Goal: Information Seeking & Learning: Learn about a topic

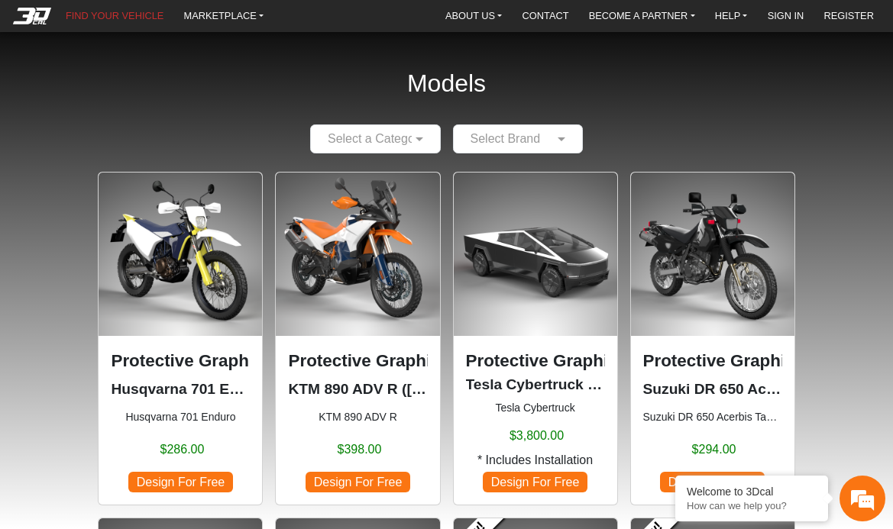
click at [511, 134] on input "text" at bounding box center [502, 139] width 83 height 18
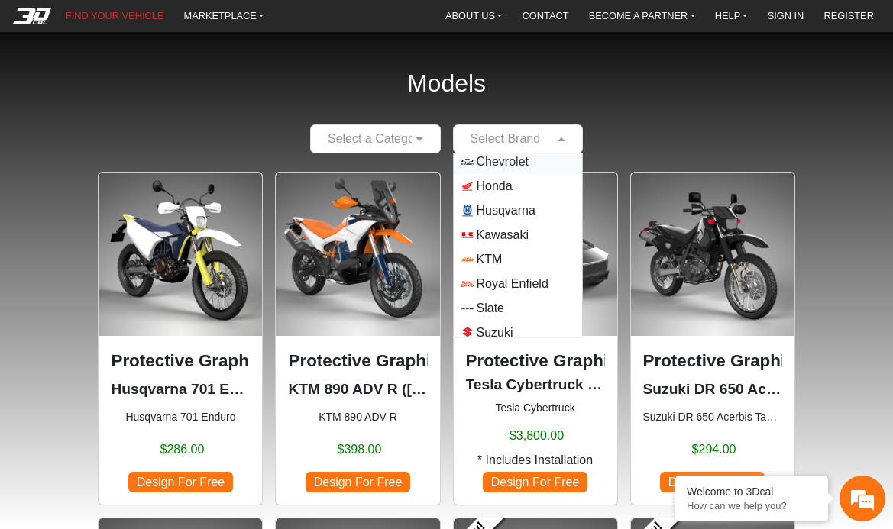
scroll to position [110, 0]
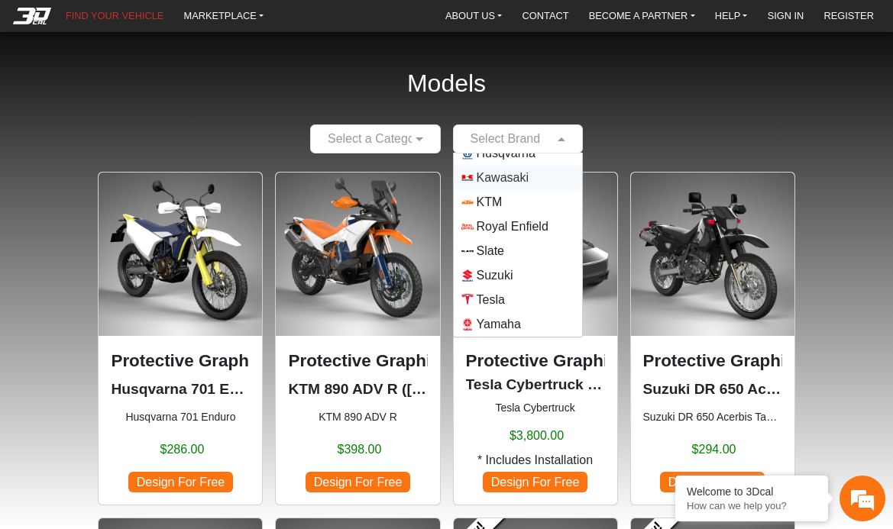
click at [523, 181] on span "Kawasaki" at bounding box center [503, 178] width 52 height 18
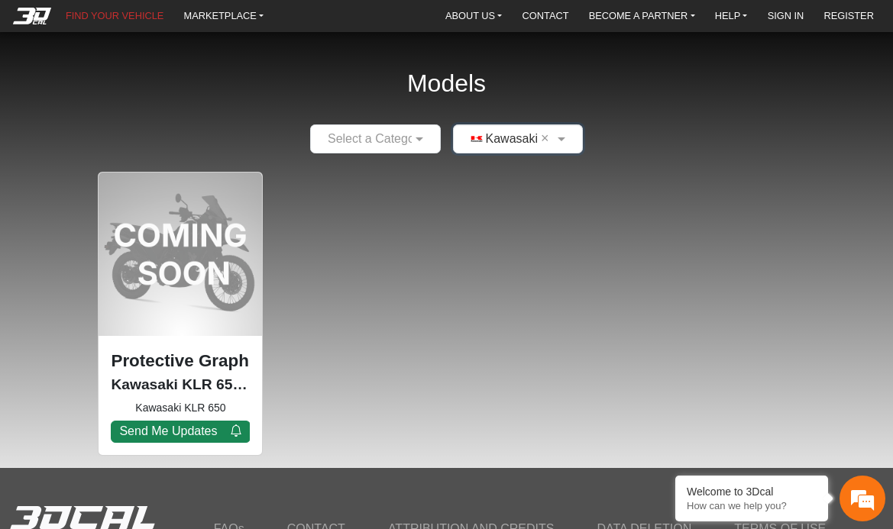
click at [401, 137] on div at bounding box center [375, 138] width 129 height 19
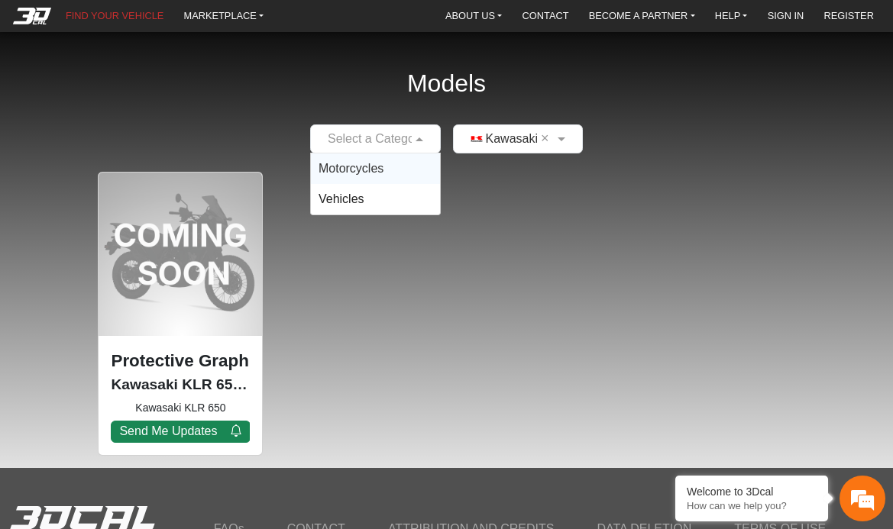
click at [377, 173] on span "Motorcycles" at bounding box center [351, 168] width 65 height 13
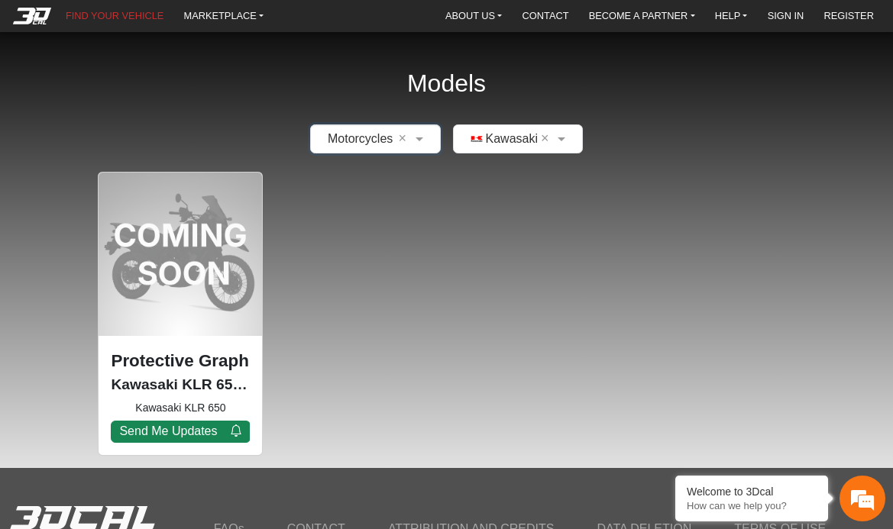
click at [186, 269] on div "Protective Graphic Kit Kawasaki KLR 650 (COMING SOON) (2024) Kawasaki KLR 650 S…" at bounding box center [180, 314] width 165 height 284
click at [173, 379] on p "Kawasaki KLR 650 (COMING SOON) (2024)" at bounding box center [180, 385] width 139 height 22
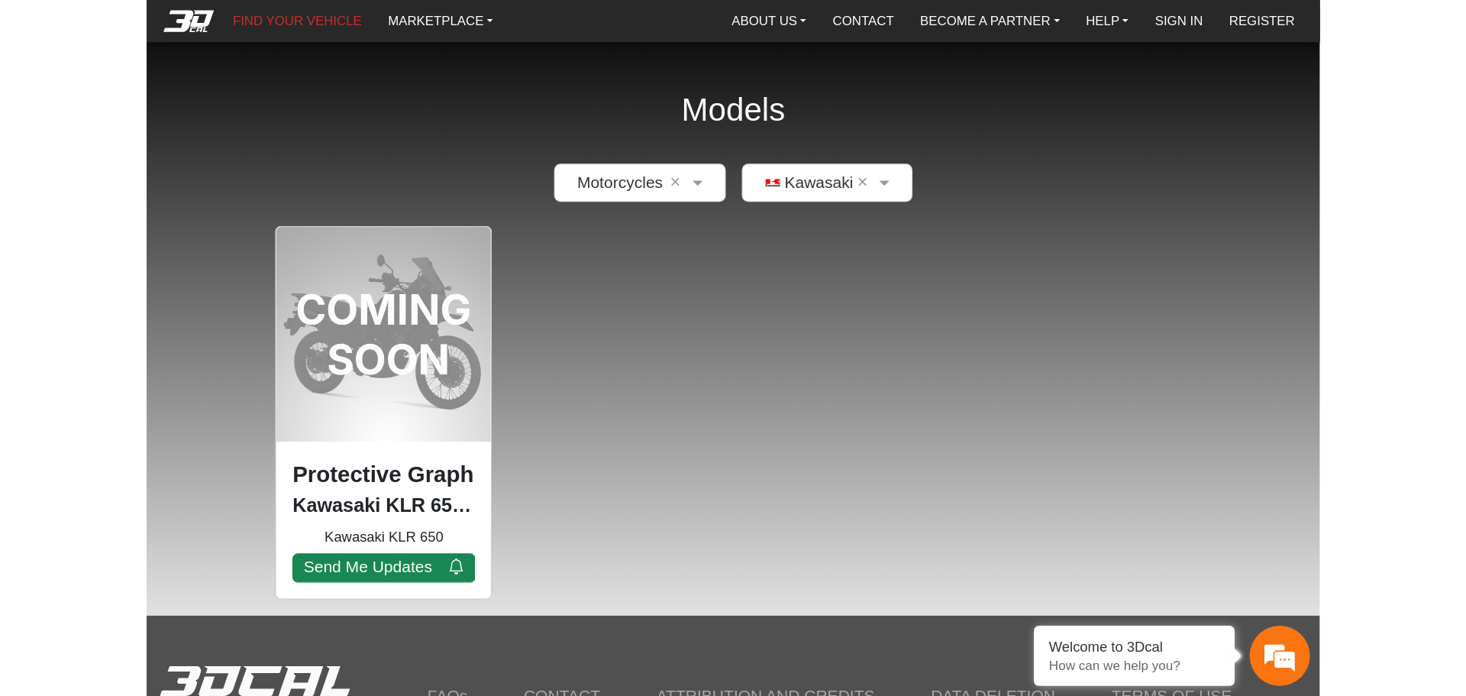
scroll to position [0, 0]
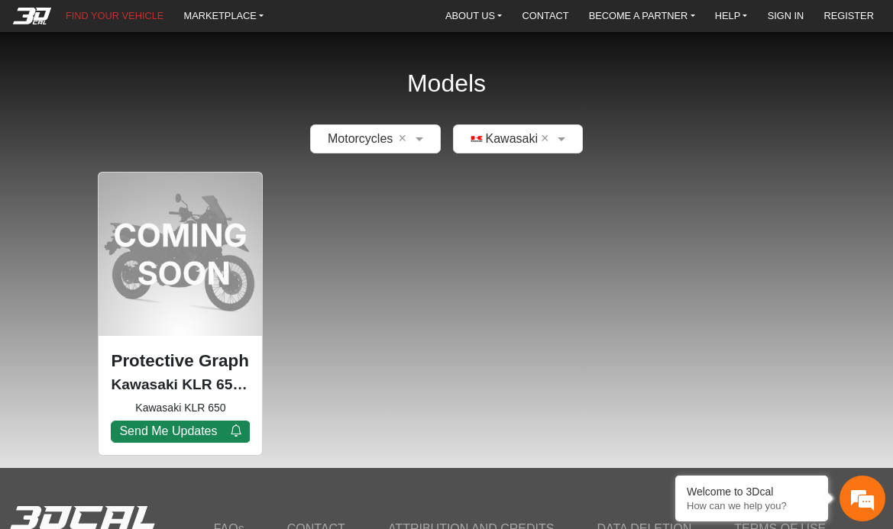
click at [653, 92] on div "Models × Motorcycles × × Kawasaki × Protective Graphic Kit Kawasaki KLR 650 (CO…" at bounding box center [446, 234] width 893 height 468
click at [519, 137] on input "text" at bounding box center [502, 139] width 83 height 18
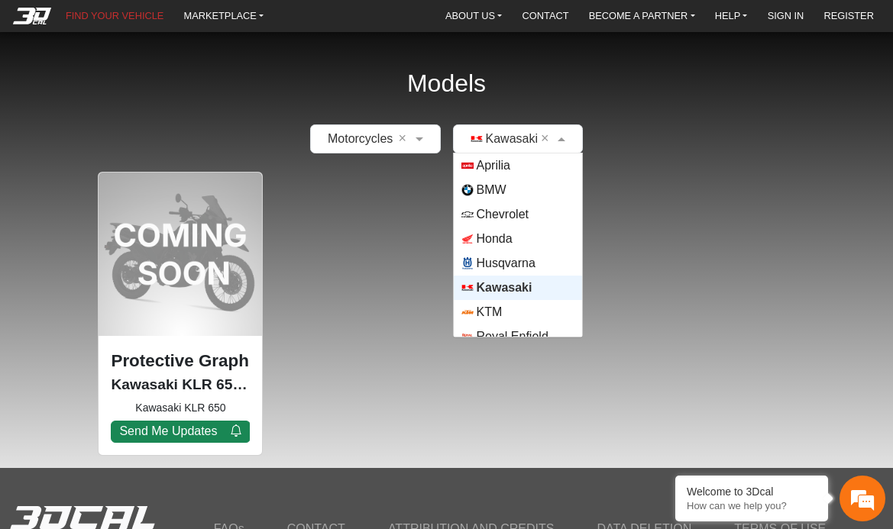
click at [519, 137] on input "text" at bounding box center [502, 139] width 83 height 18
click at [287, 90] on div "Models × Motorcycles × × Kawasaki × Aprilia BMW Chevrolet Honda Husqvarna Kawas…" at bounding box center [446, 234] width 893 height 468
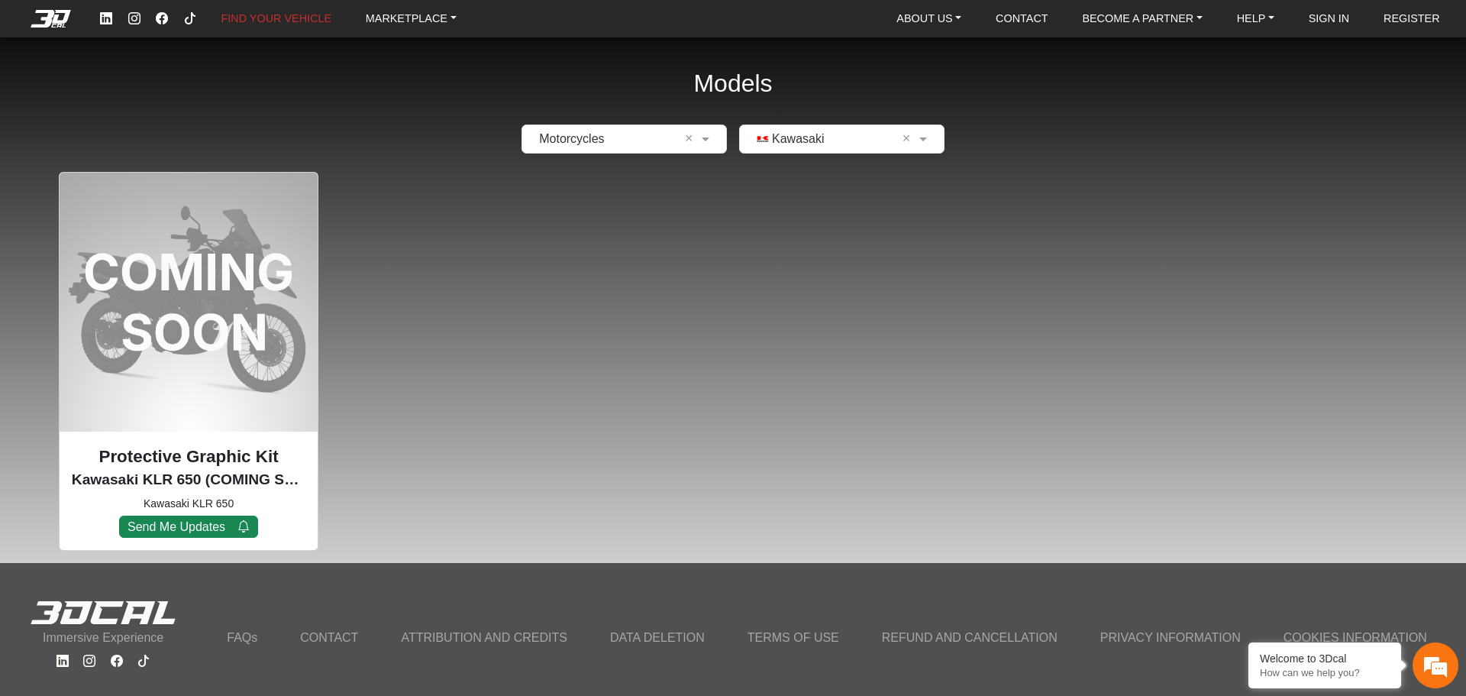
click at [844, 184] on div "Protective Graphic Kit Kawasaki KLR 650 (COMING SOON) (2024) Kawasaki KLR 650 S…" at bounding box center [733, 361] width 1369 height 379
